Goal: Information Seeking & Learning: Check status

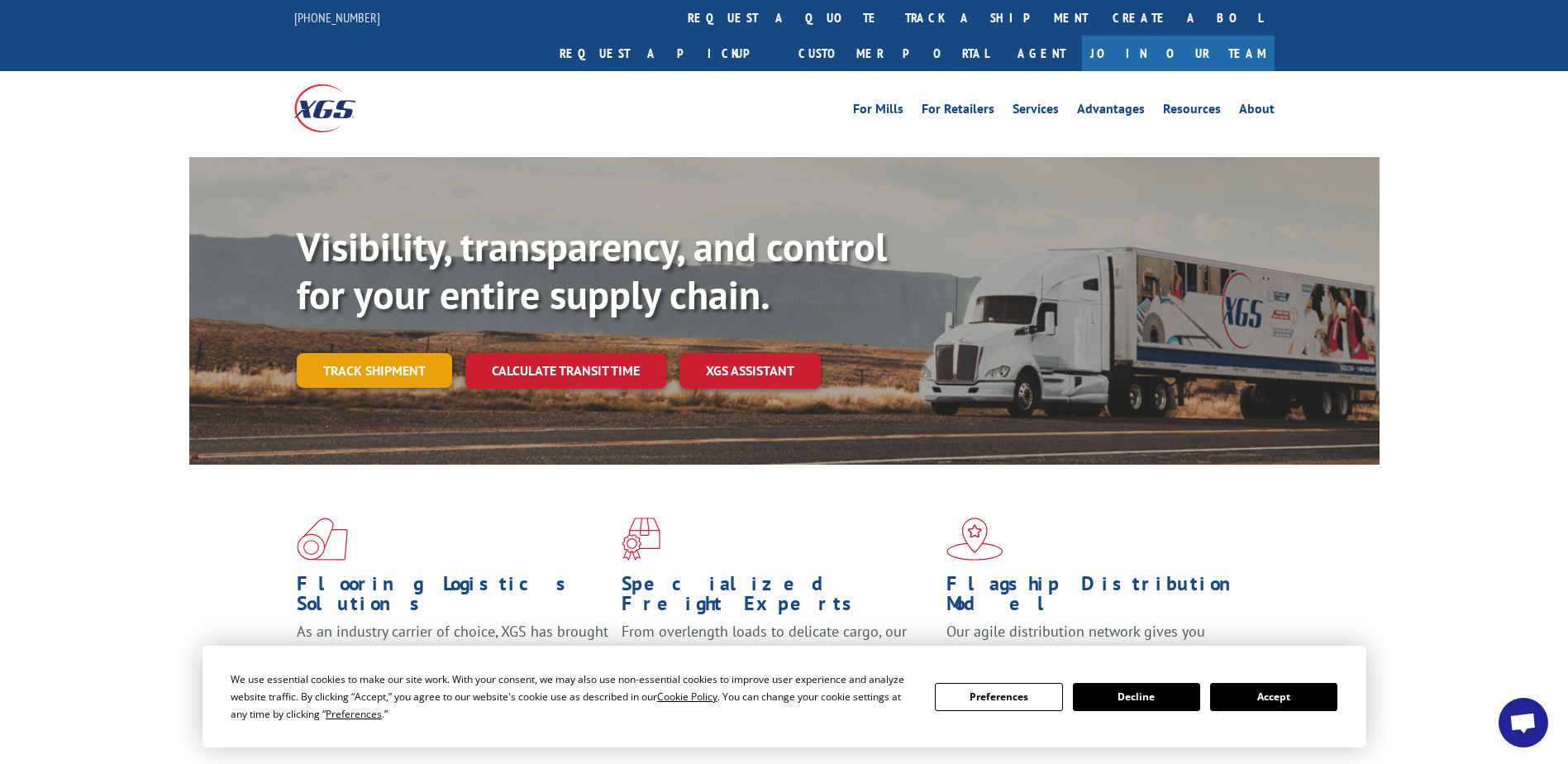
scroll to position [4669, 0]
click at [381, 353] on link "Track shipment" at bounding box center [374, 370] width 155 height 34
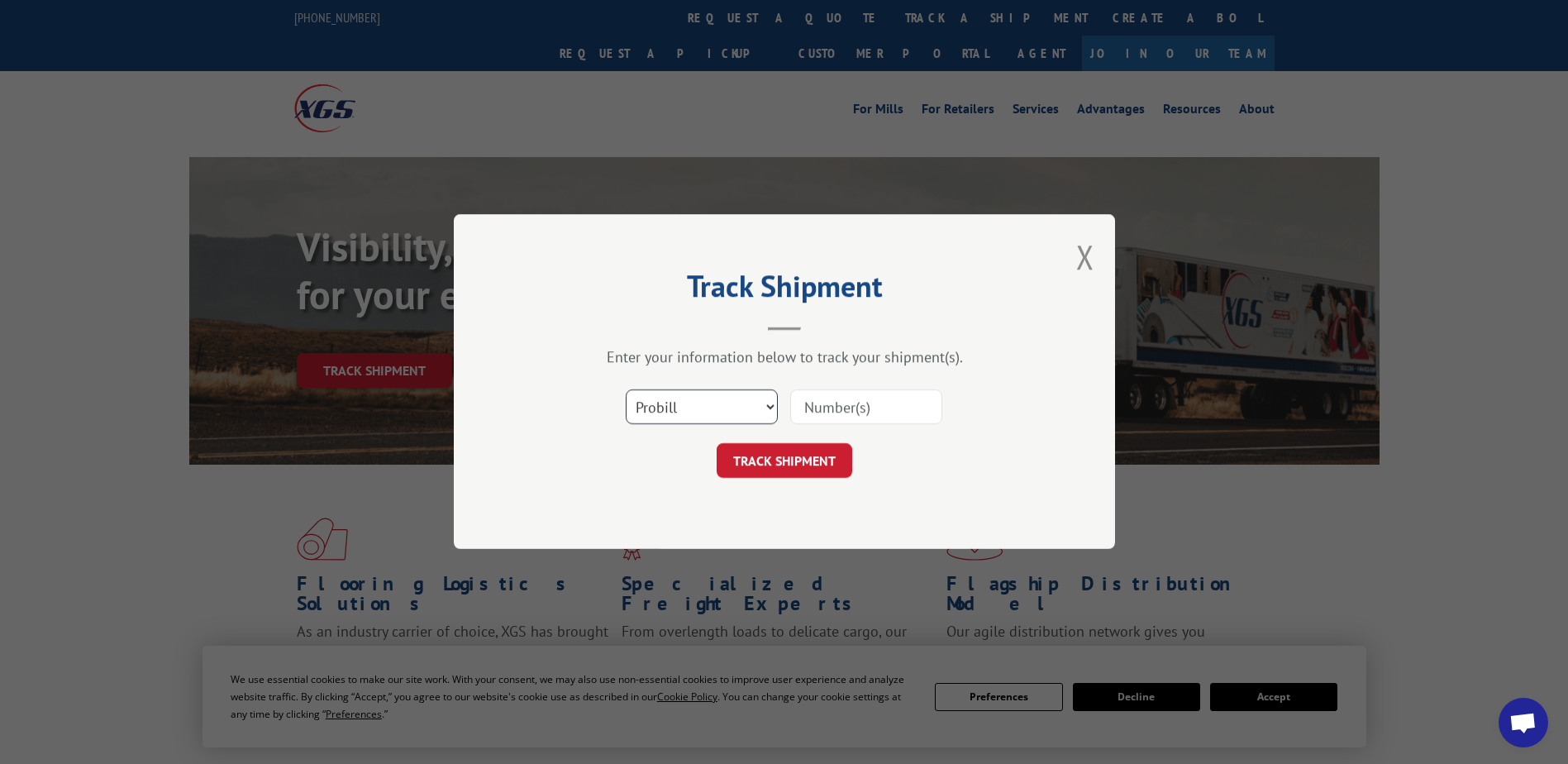
click at [686, 404] on select "Select category... Probill BOL PO" at bounding box center [701, 407] width 152 height 34
select select "po"
click at [626, 390] on select "Select category... Probill BOL PO" at bounding box center [701, 407] width 152 height 34
click at [850, 404] on input at bounding box center [866, 407] width 152 height 34
paste input "40529006"
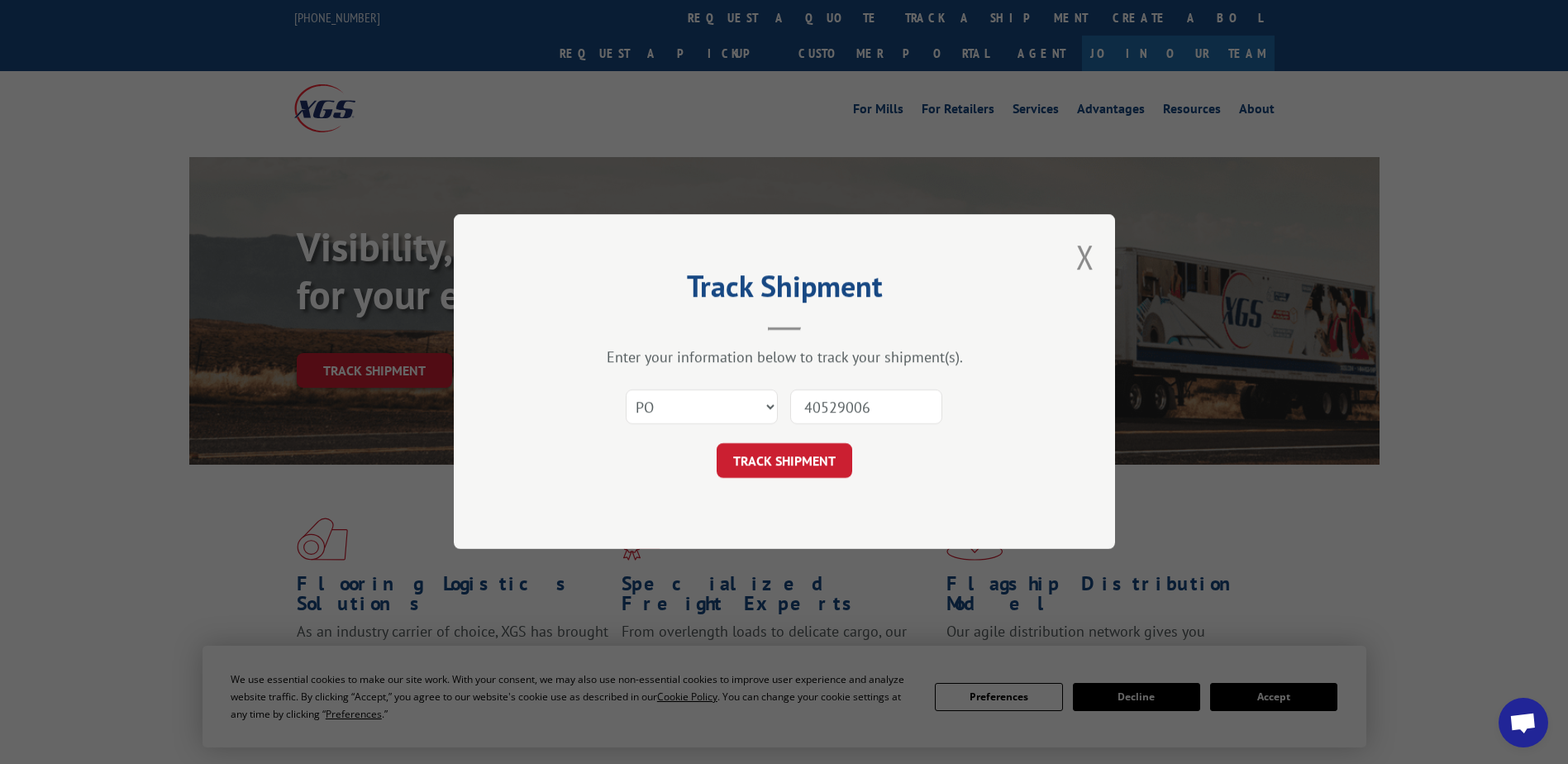
click at [832, 411] on input "40529006" at bounding box center [866, 407] width 152 height 34
type input "40529006"
click button "TRACK SHIPMENT" at bounding box center [784, 461] width 136 height 34
